Goal: Information Seeking & Learning: Learn about a topic

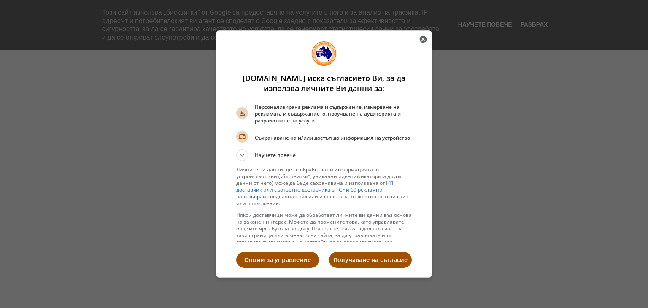
click at [375, 264] on p "Получаване на съгласие" at bounding box center [370, 260] width 83 height 8
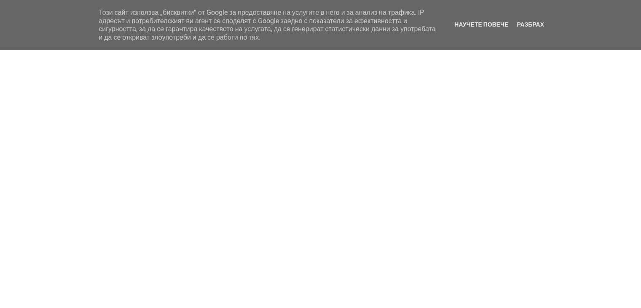
drag, startPoint x: 532, startPoint y: 24, endPoint x: 529, endPoint y: 35, distance: 11.9
click at [532, 24] on link "Разбрах" at bounding box center [530, 24] width 32 height 7
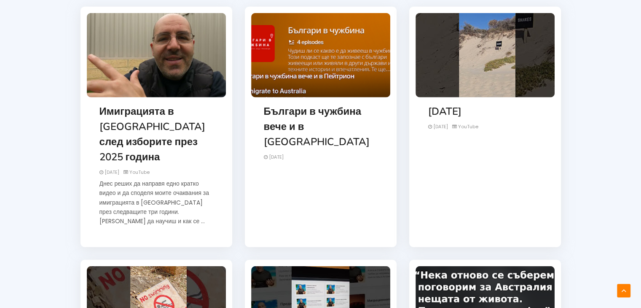
scroll to position [2212, 0]
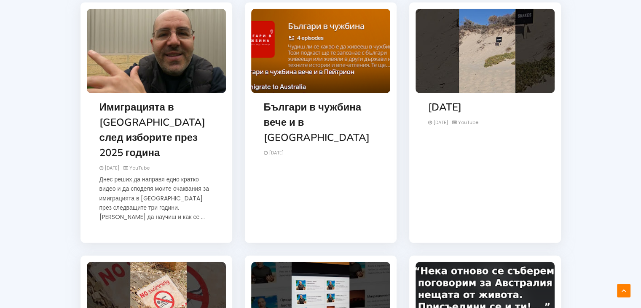
click at [141, 100] on link "Имиграцията в [GEOGRAPHIC_DATA] след изборите през 2025 година" at bounding box center [153, 129] width 106 height 59
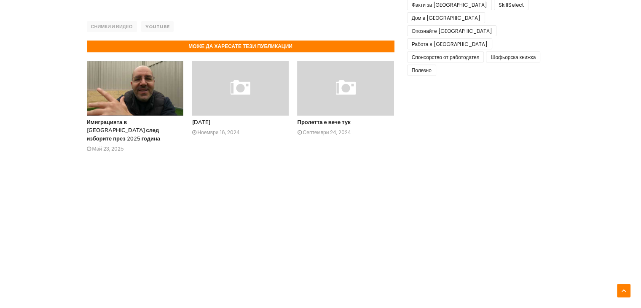
scroll to position [433, 0]
